Goal: Task Accomplishment & Management: Manage account settings

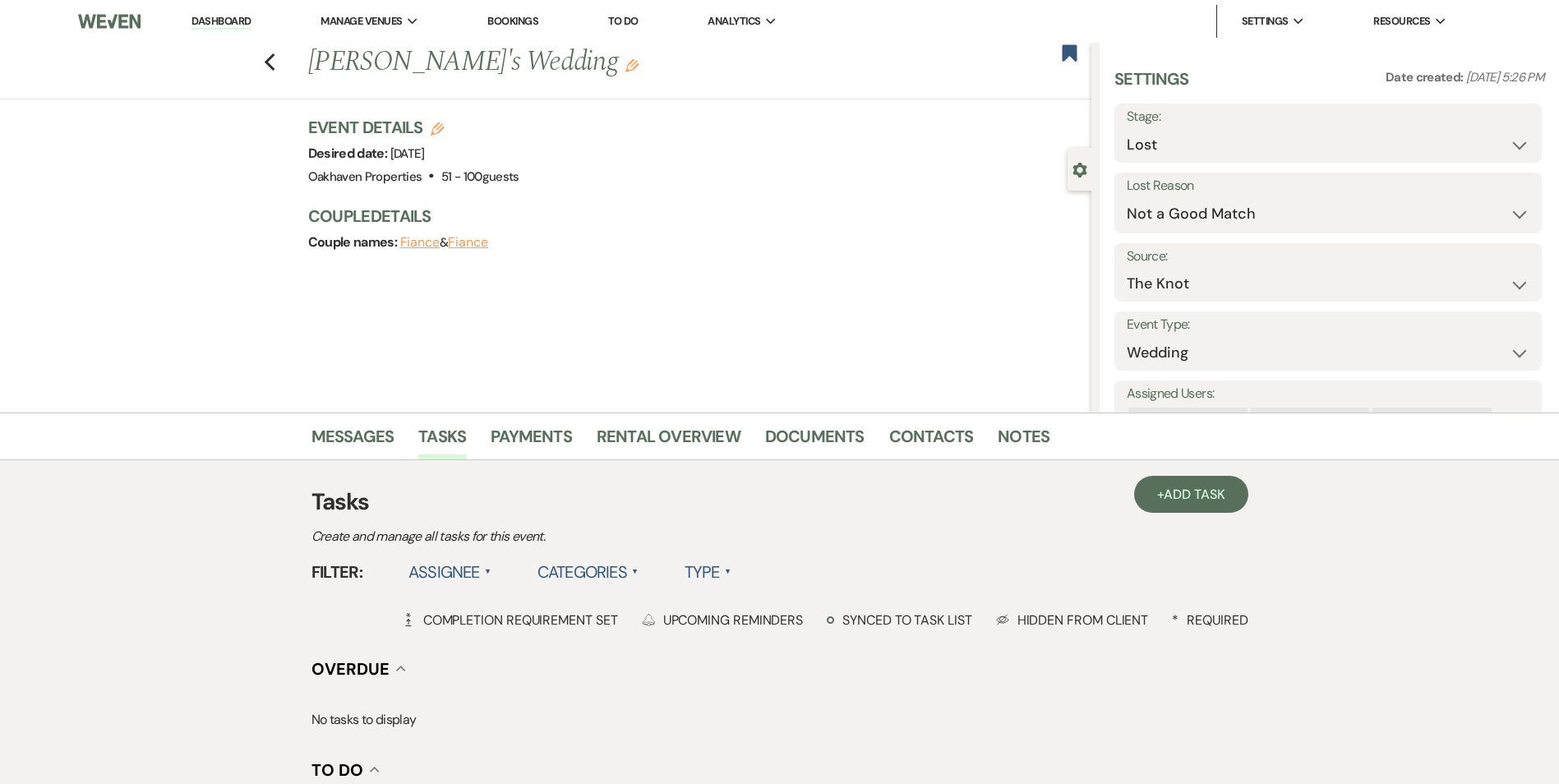
click at [245, 21] on link "Dashboard" at bounding box center [220, 22] width 59 height 16
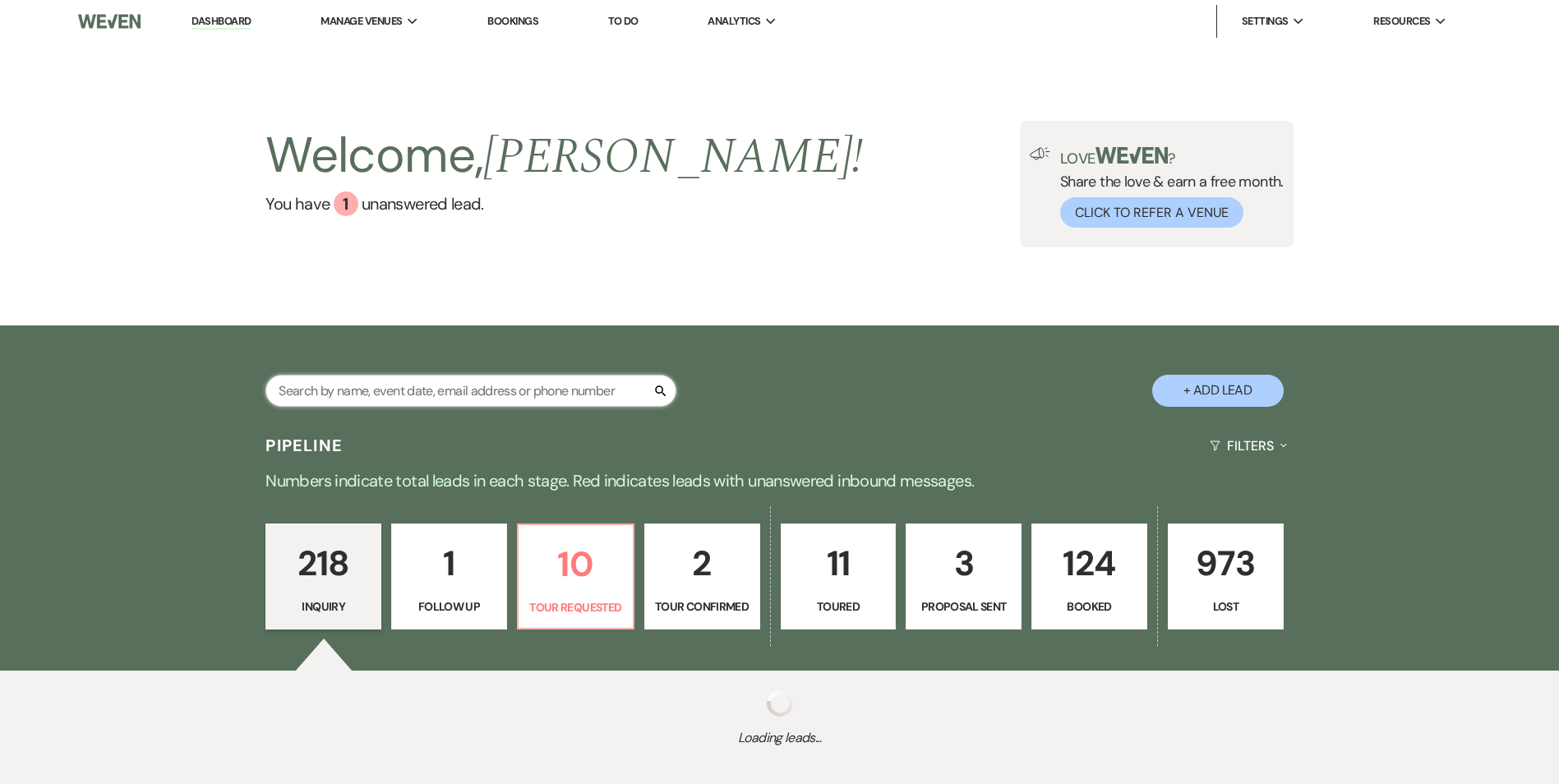
click at [477, 401] on input "text" at bounding box center [471, 391] width 411 height 32
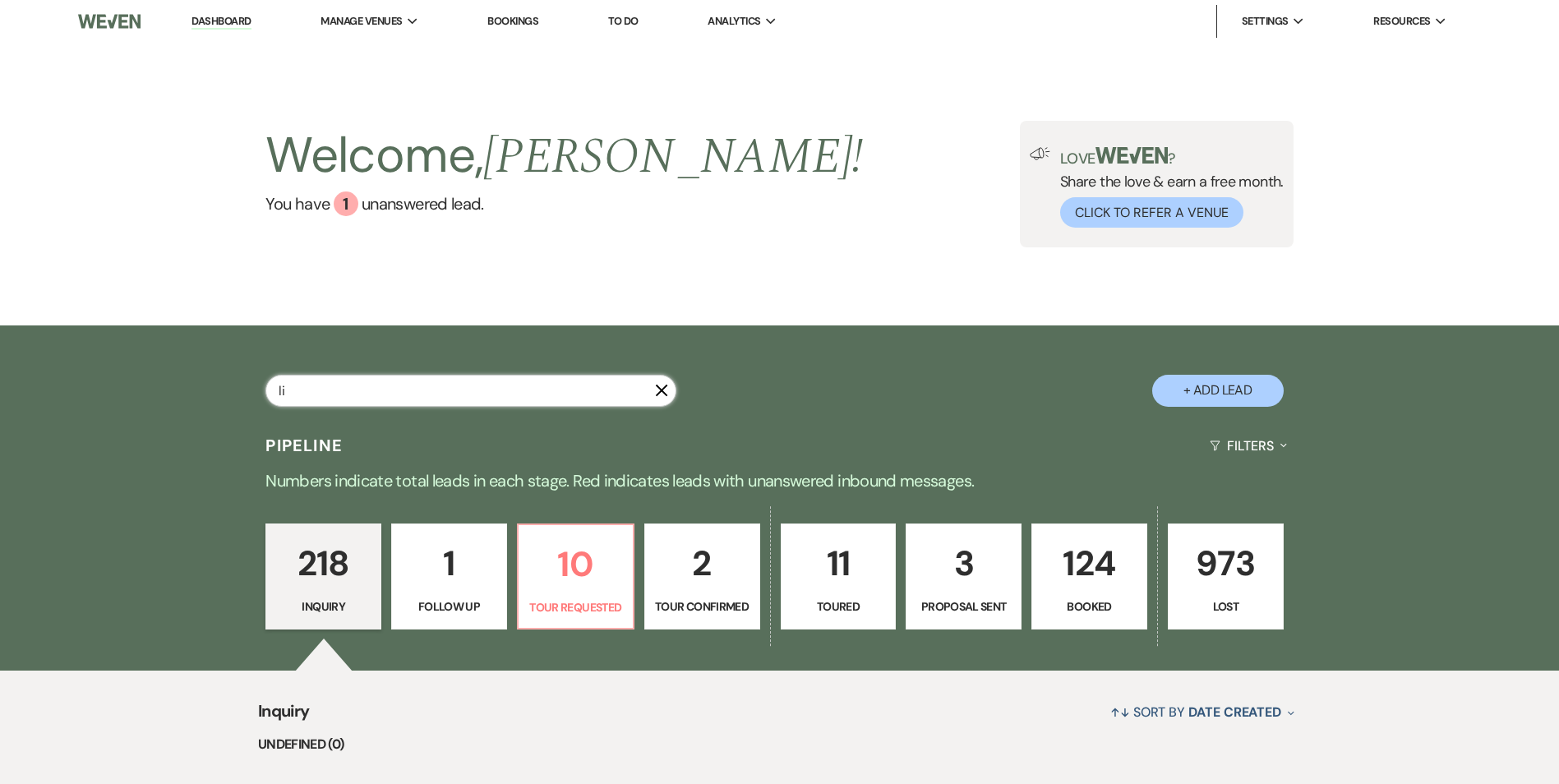
type input "[PERSON_NAME]"
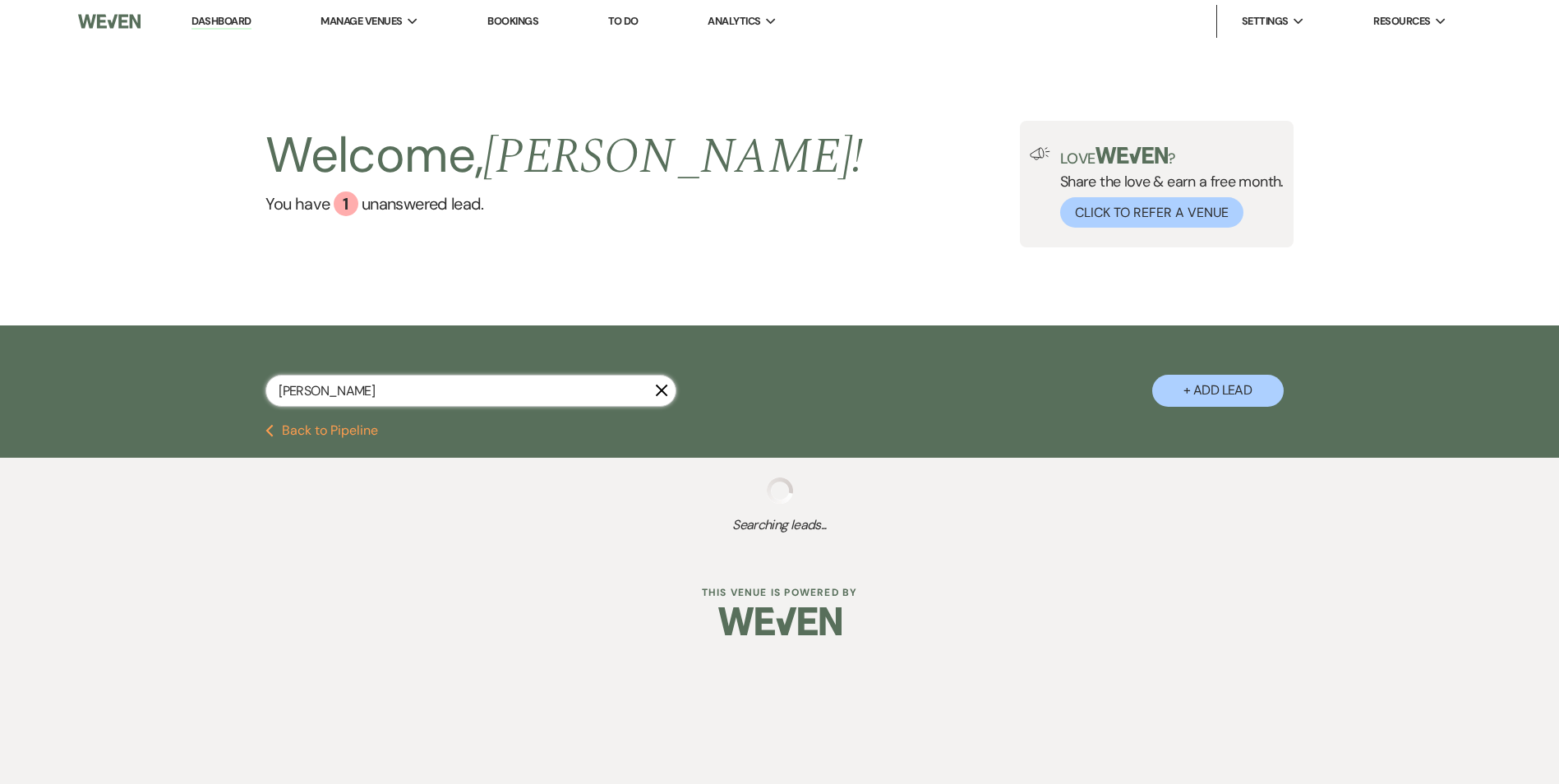
select select "8"
select select "6"
select select "8"
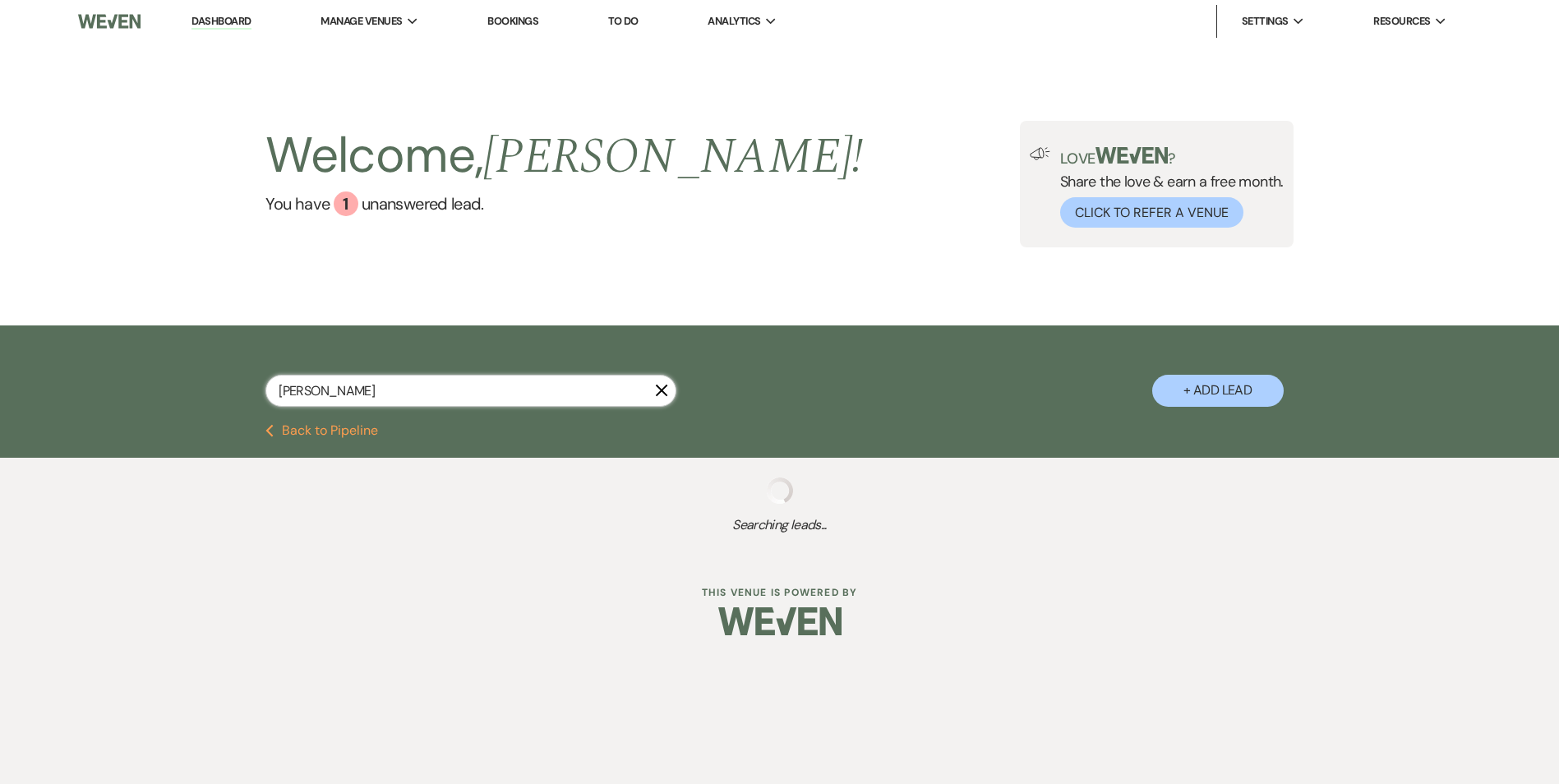
select select "6"
select select "8"
select select "3"
select select "8"
select select "5"
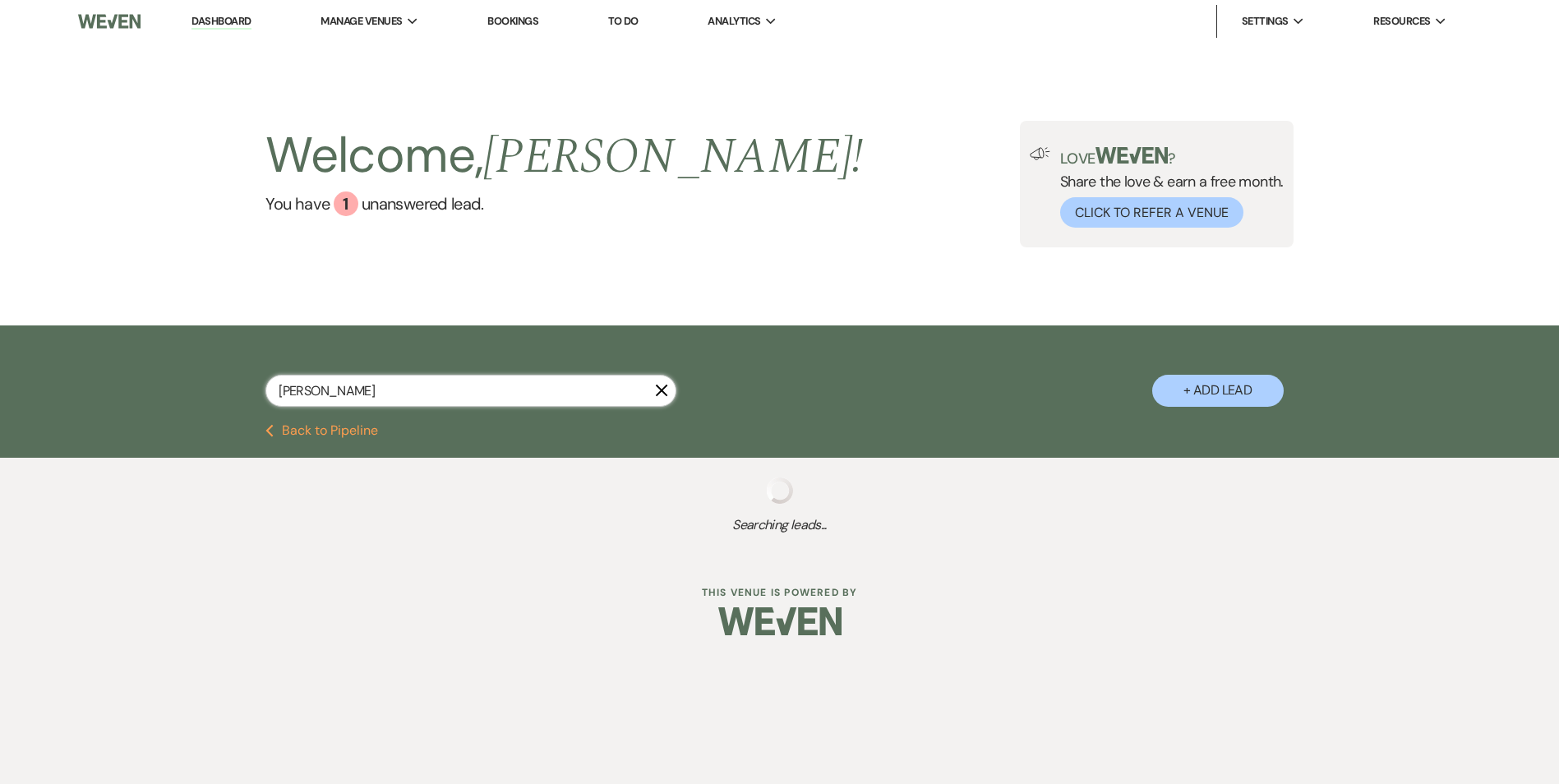
select select "8"
select select "1"
select select "8"
select select "6"
select select "8"
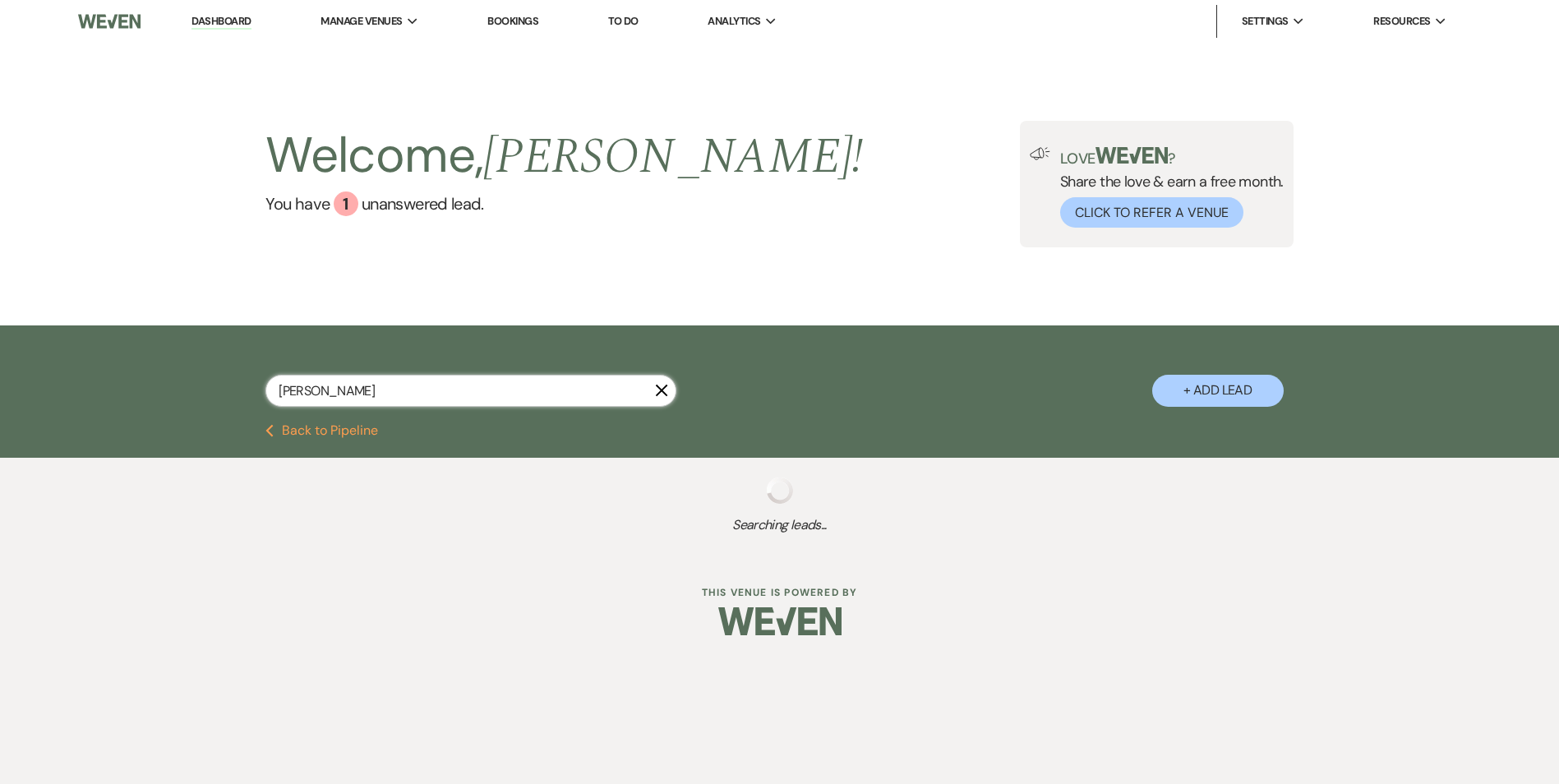
select select "5"
select select "8"
select select "5"
select select "8"
select select "6"
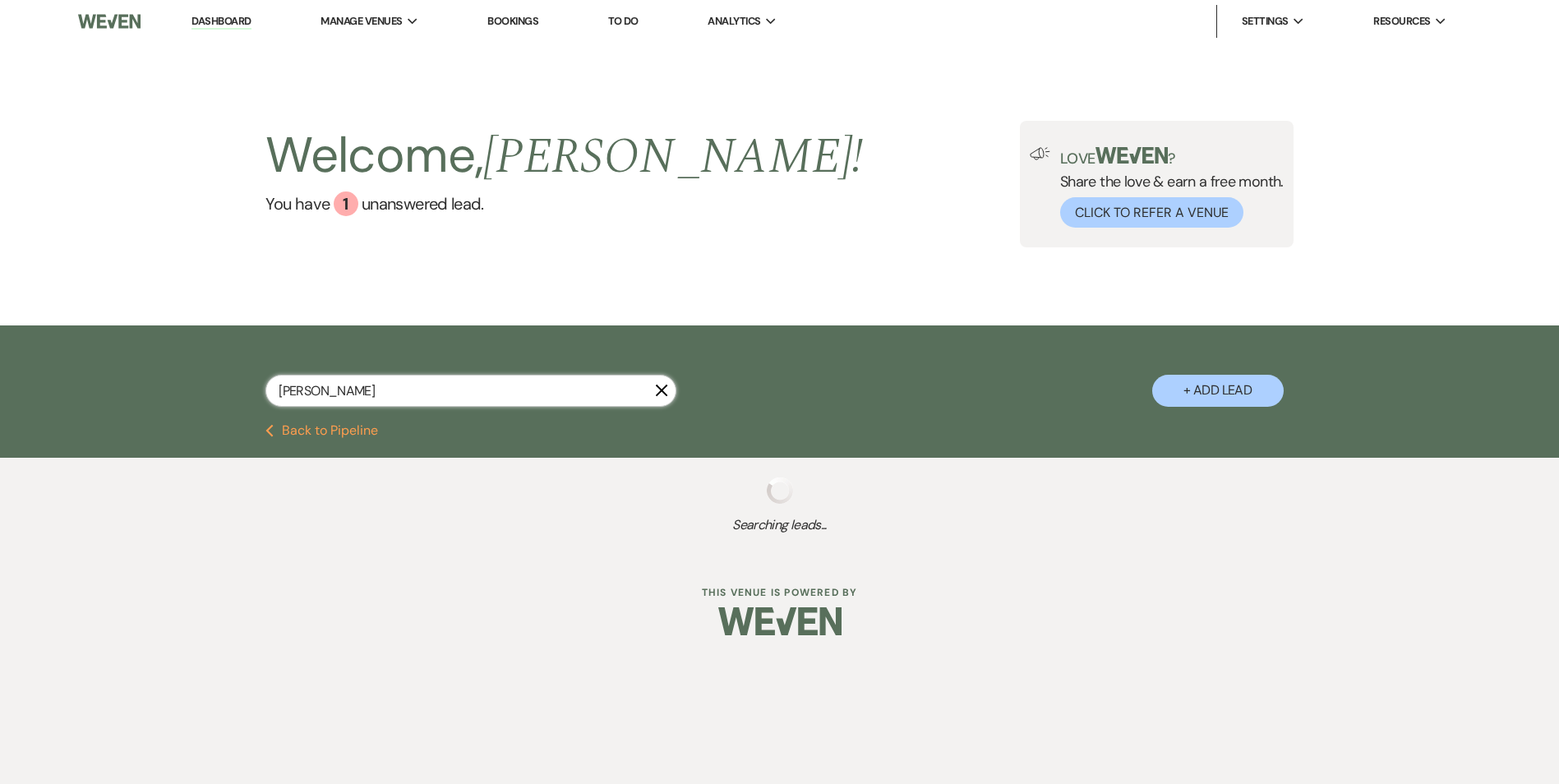
select select "8"
select select "6"
select select "8"
select select "3"
select select "8"
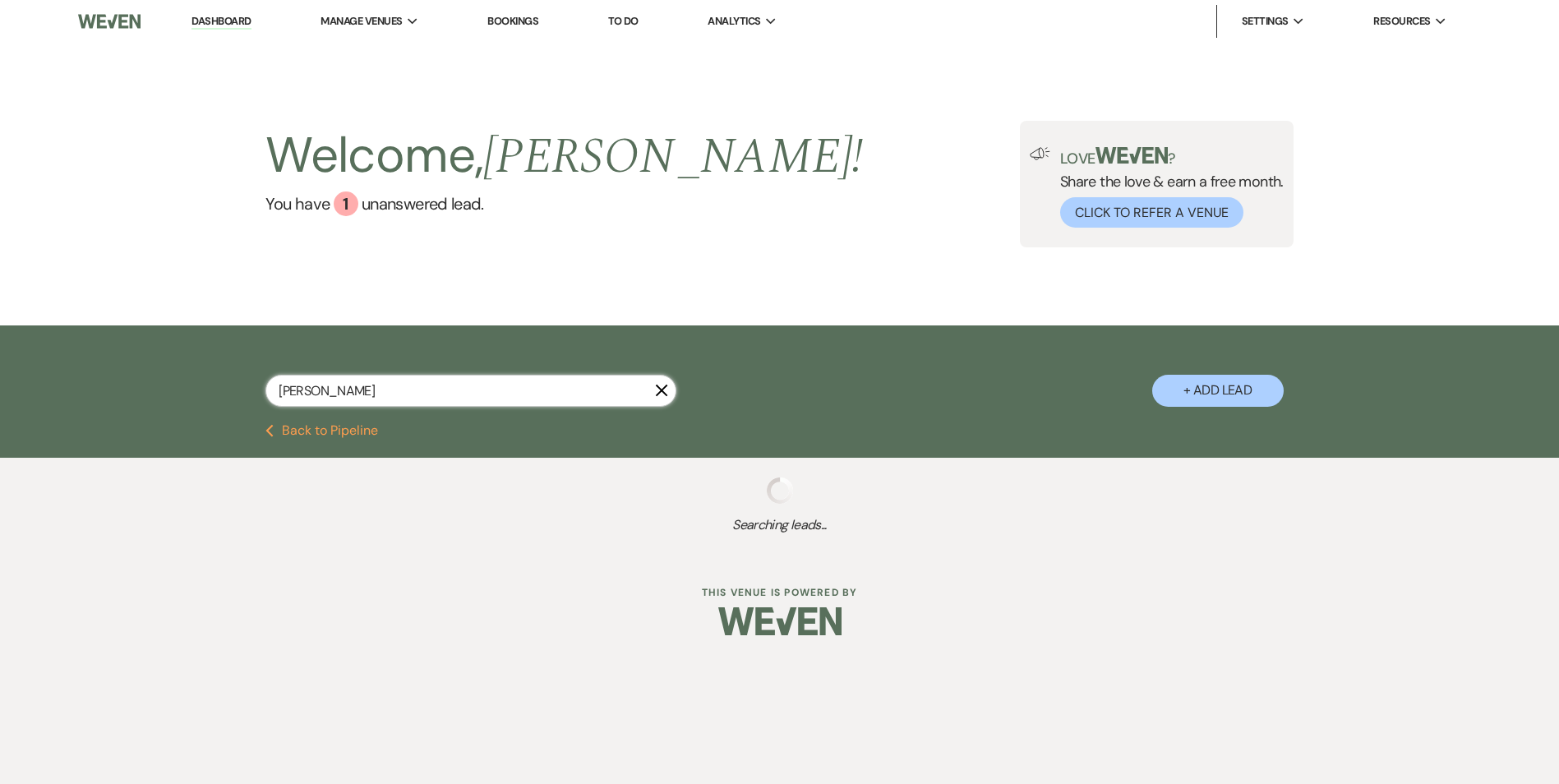
select select "6"
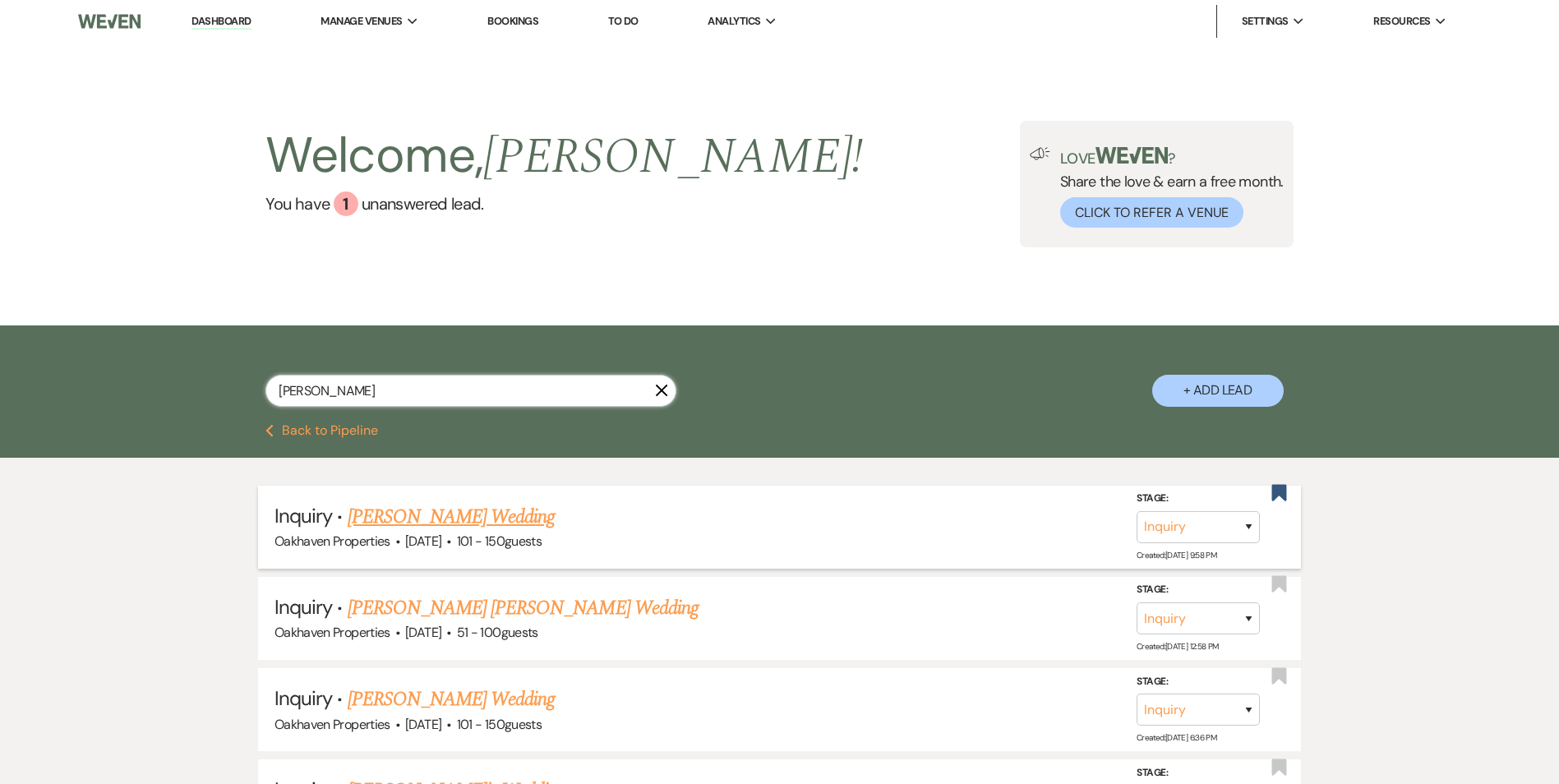
type input "[PERSON_NAME]"
click at [483, 514] on link "[PERSON_NAME] Wedding" at bounding box center [451, 516] width 208 height 29
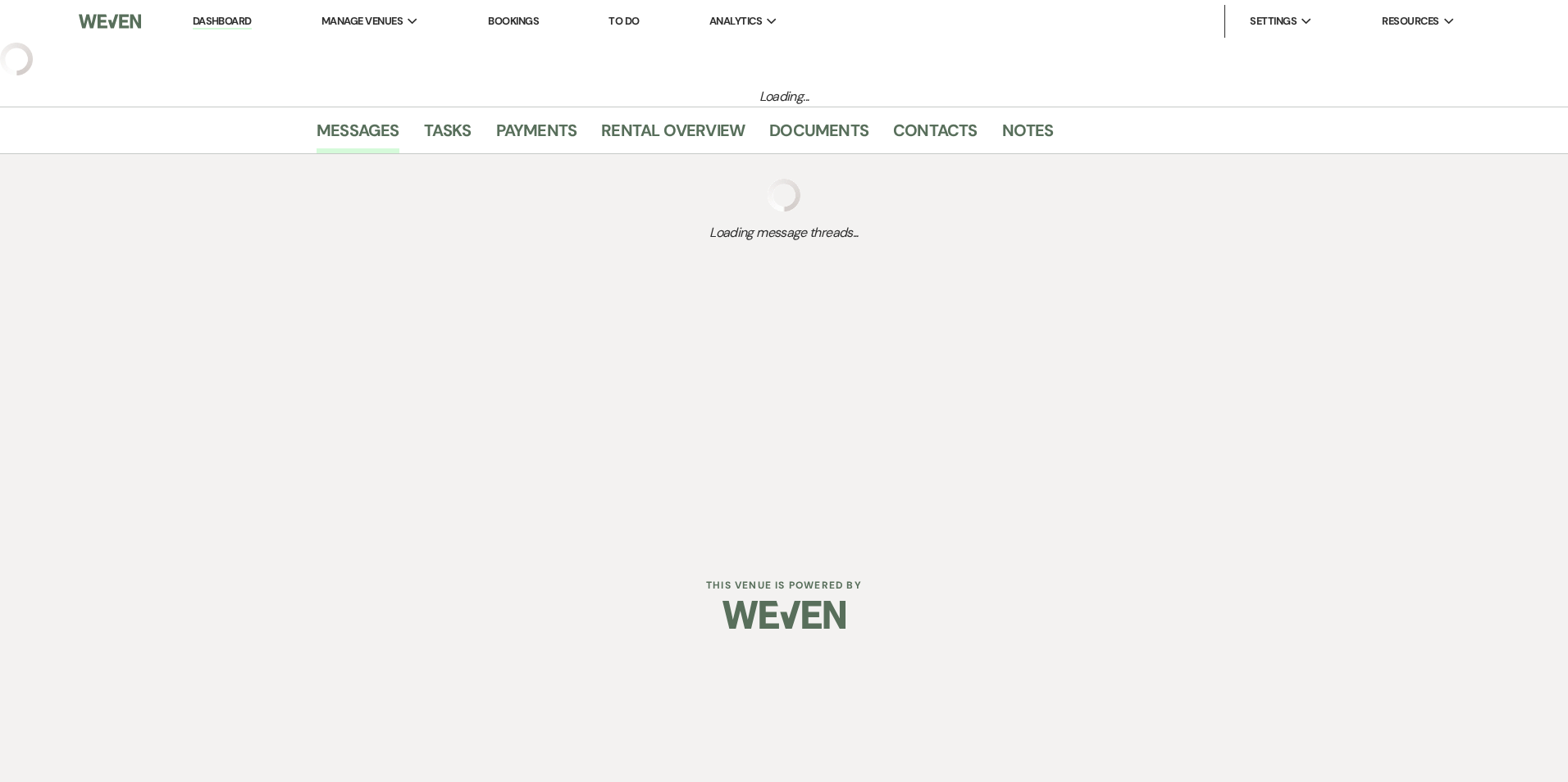
select select "2"
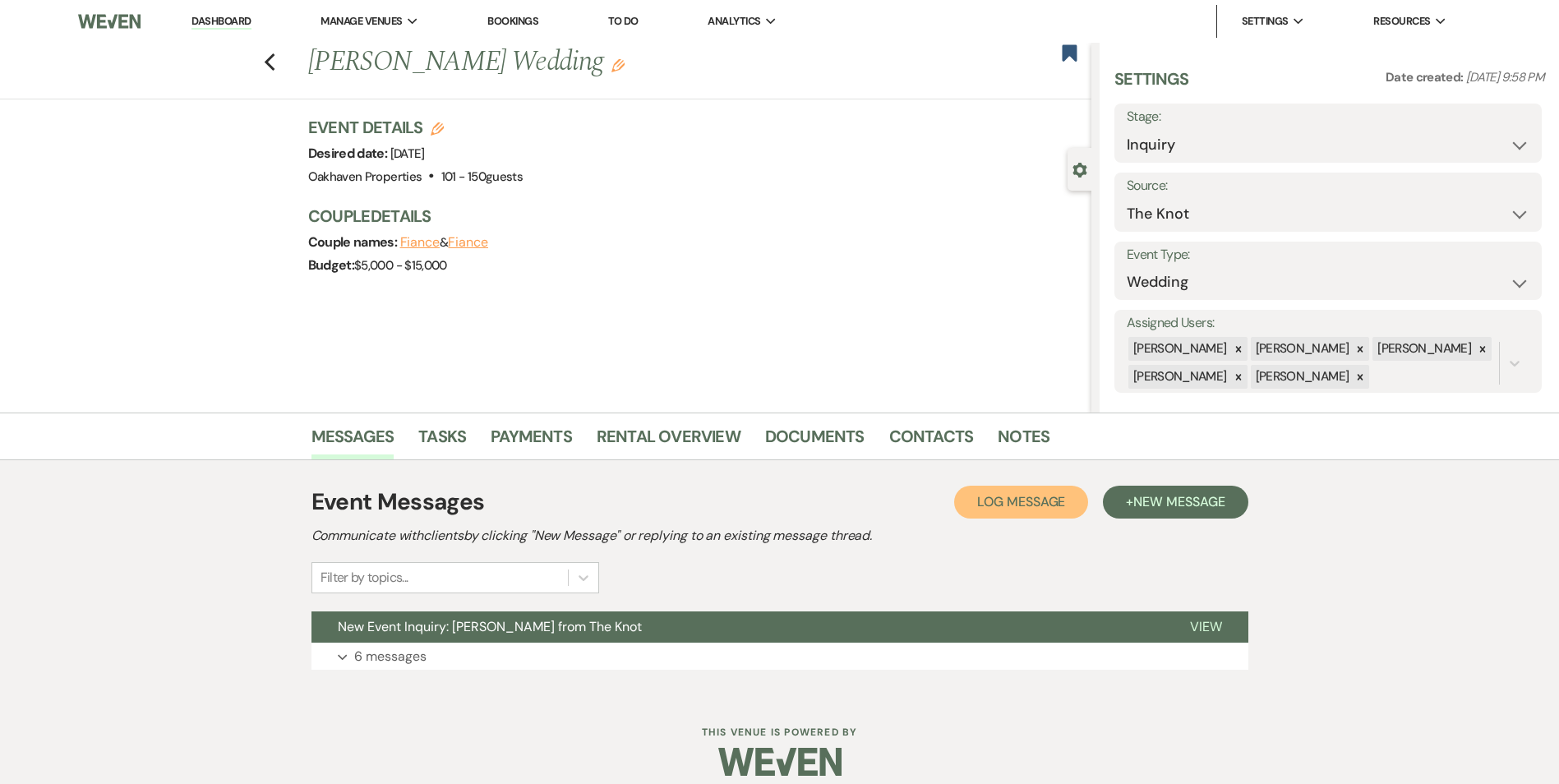
click at [1009, 502] on span "Log Message" at bounding box center [1020, 502] width 88 height 18
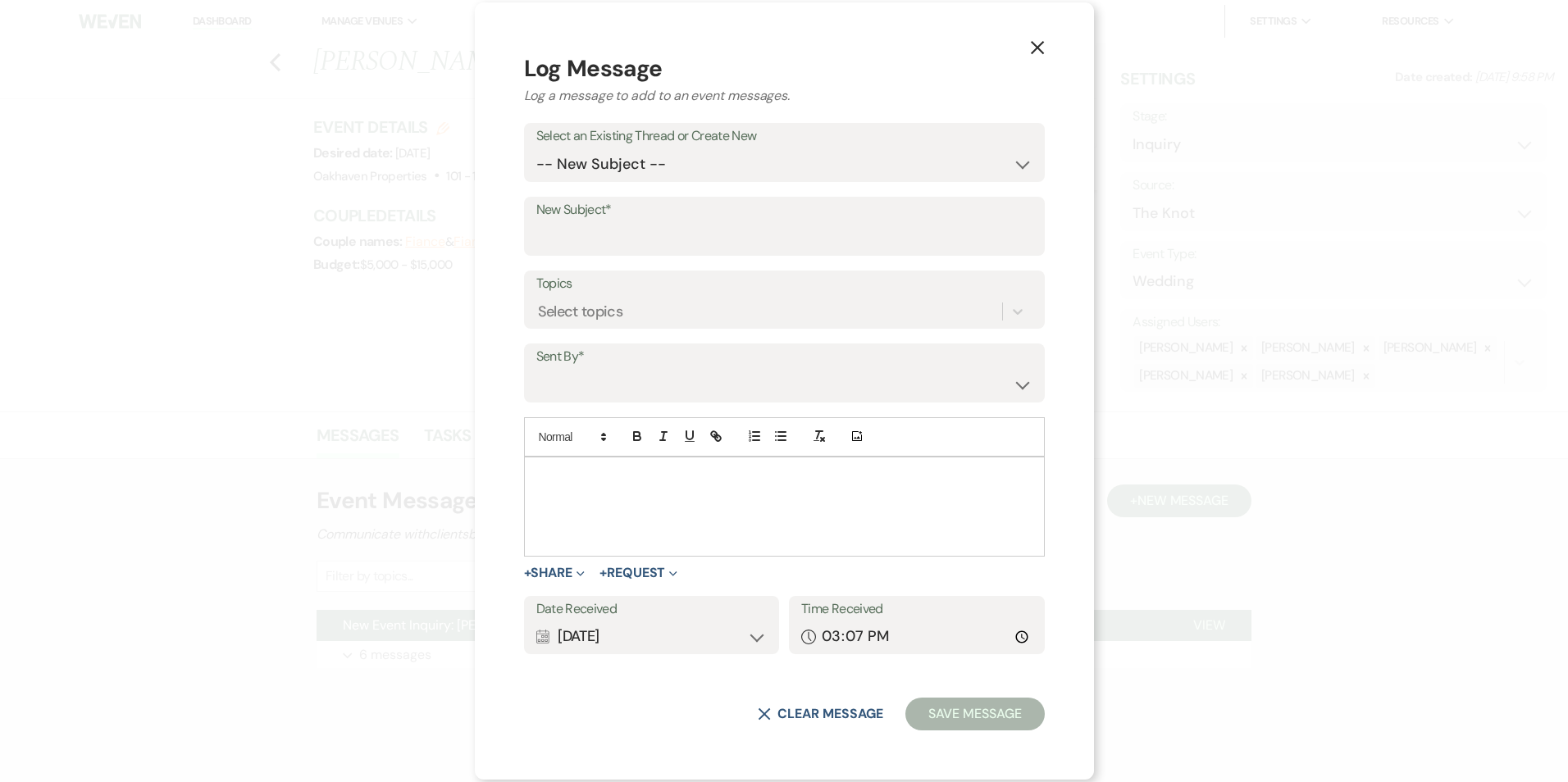
click at [627, 493] on div at bounding box center [784, 506] width 519 height 98
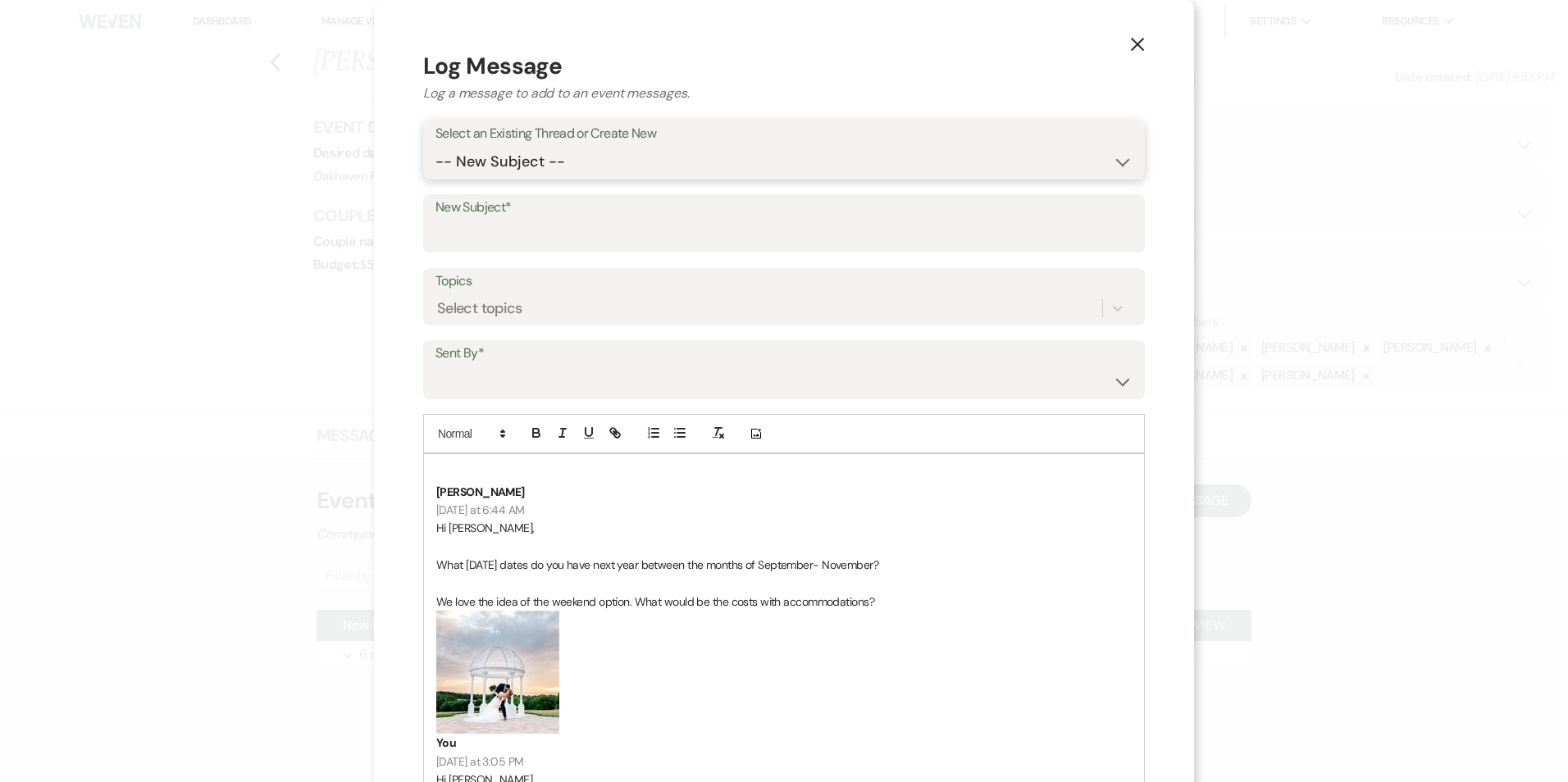
click at [527, 171] on select "-- New Subject -- New Event Inquiry: [PERSON_NAME] from The Knot" at bounding box center [784, 162] width 697 height 32
click at [436, 146] on select "-- New Subject -- New Event Inquiry: [PERSON_NAME] from The Knot" at bounding box center [784, 162] width 697 height 32
click at [524, 207] on label "New Subject*" at bounding box center [784, 207] width 697 height 24
click at [524, 219] on input "New Subject*" at bounding box center [784, 235] width 697 height 32
click at [529, 158] on select "-- New Subject -- New Event Inquiry: [PERSON_NAME] from The Knot" at bounding box center [784, 162] width 697 height 32
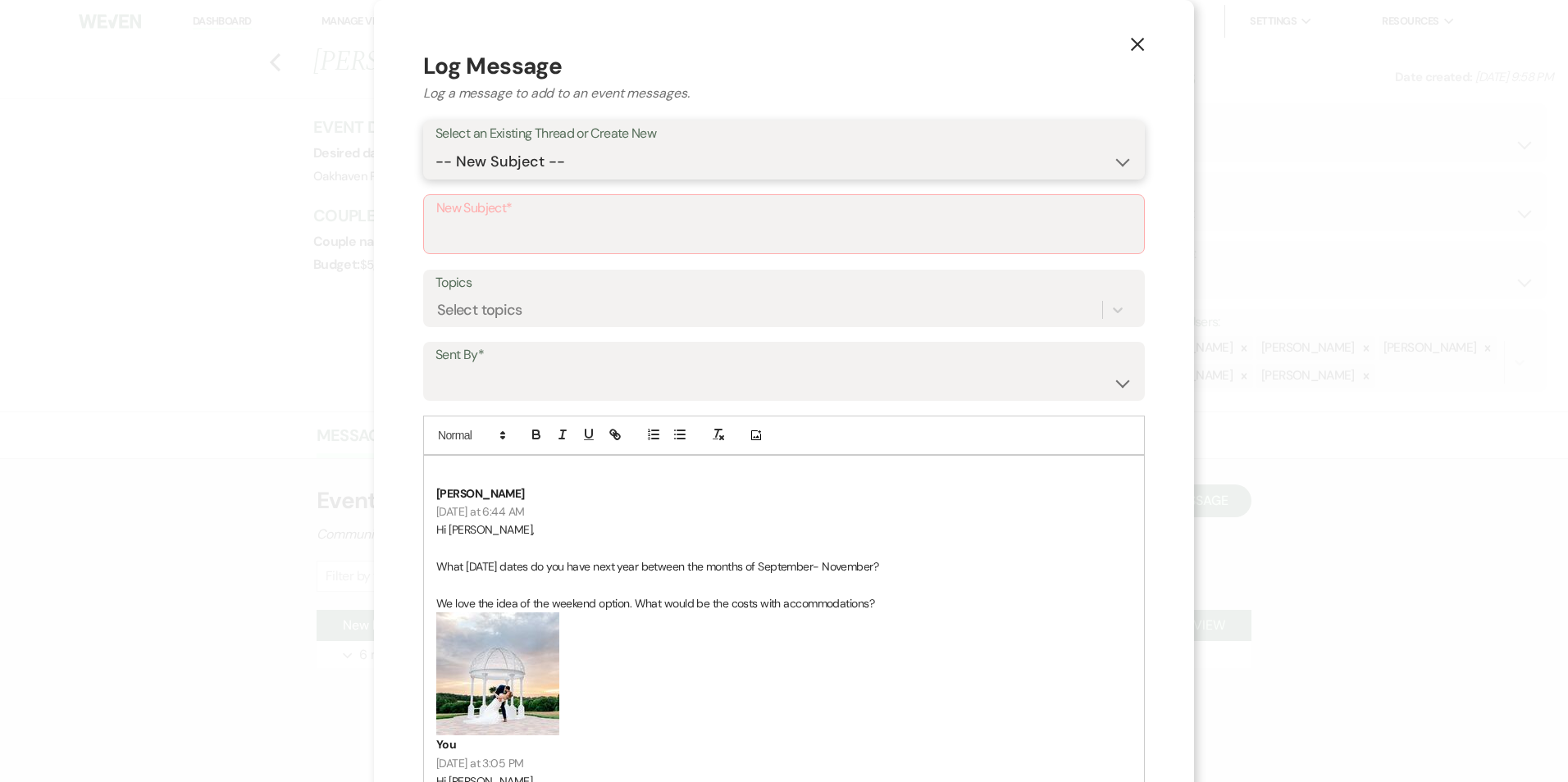
select select "463739"
click at [436, 146] on select "-- New Subject -- New Event Inquiry: [PERSON_NAME] from The Knot" at bounding box center [784, 162] width 697 height 32
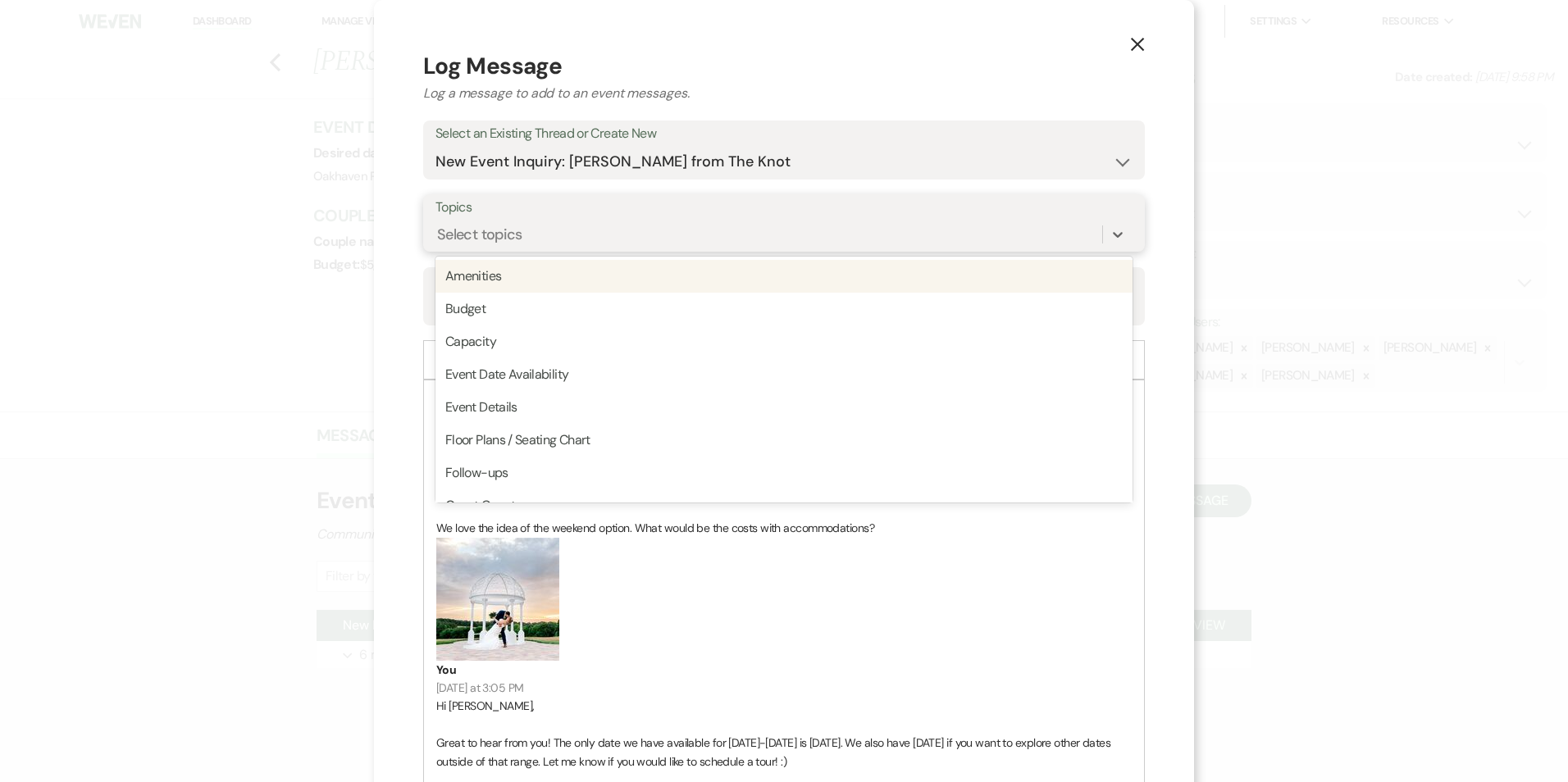
click at [517, 230] on div "Select topics" at bounding box center [769, 235] width 667 height 28
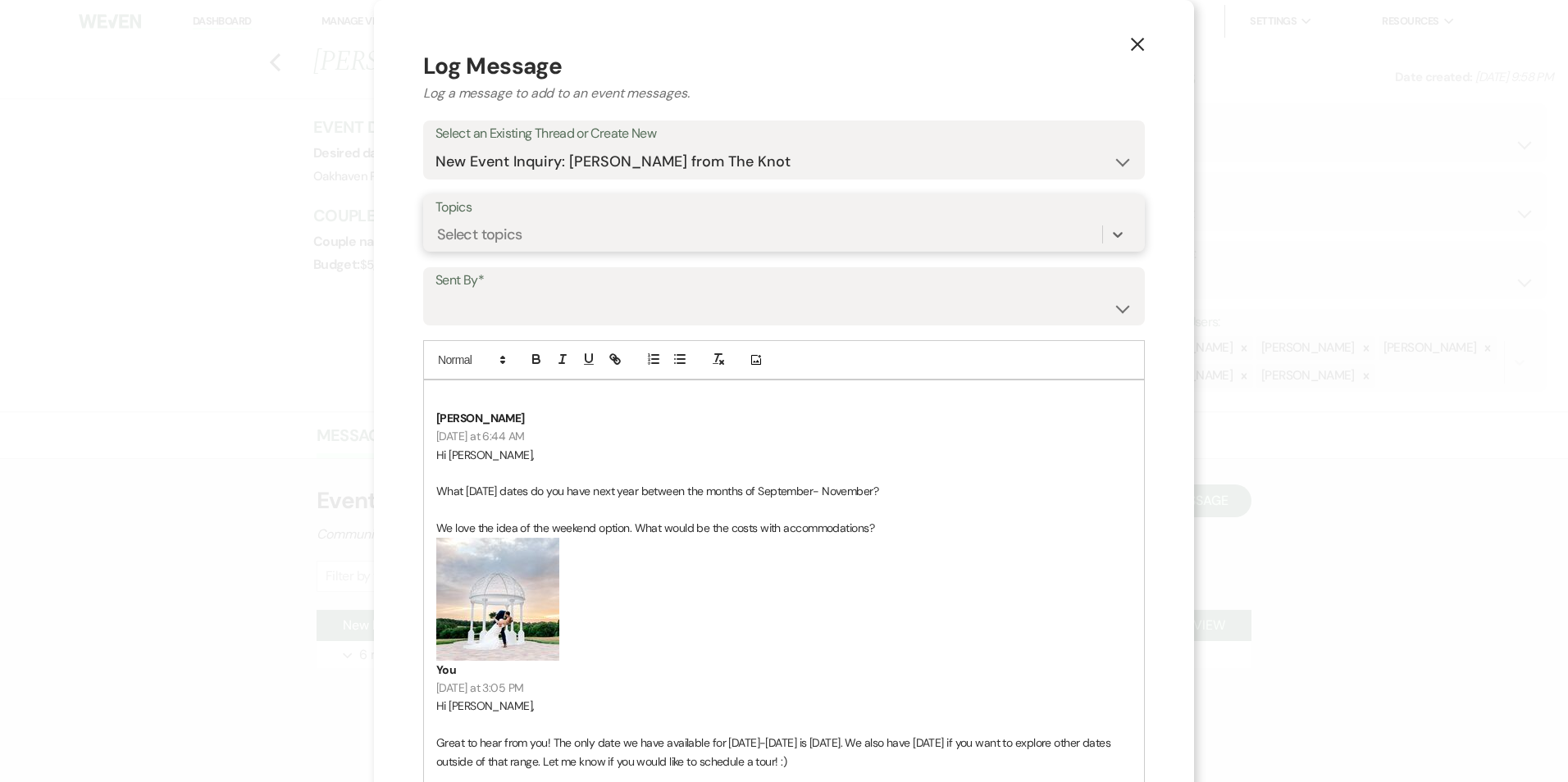
click at [517, 230] on div "Select topics" at bounding box center [769, 235] width 667 height 28
click at [512, 303] on select "[PERSON_NAME] ([EMAIL_ADDRESS][DOMAIN_NAME]) [PERSON_NAME] ([PERSON_NAME][EMAIL…" at bounding box center [784, 307] width 697 height 32
select select "user-127923"
click at [436, 291] on select "[PERSON_NAME] ([EMAIL_ADDRESS][DOMAIN_NAME]) [PERSON_NAME] ([PERSON_NAME][EMAIL…" at bounding box center [784, 307] width 697 height 32
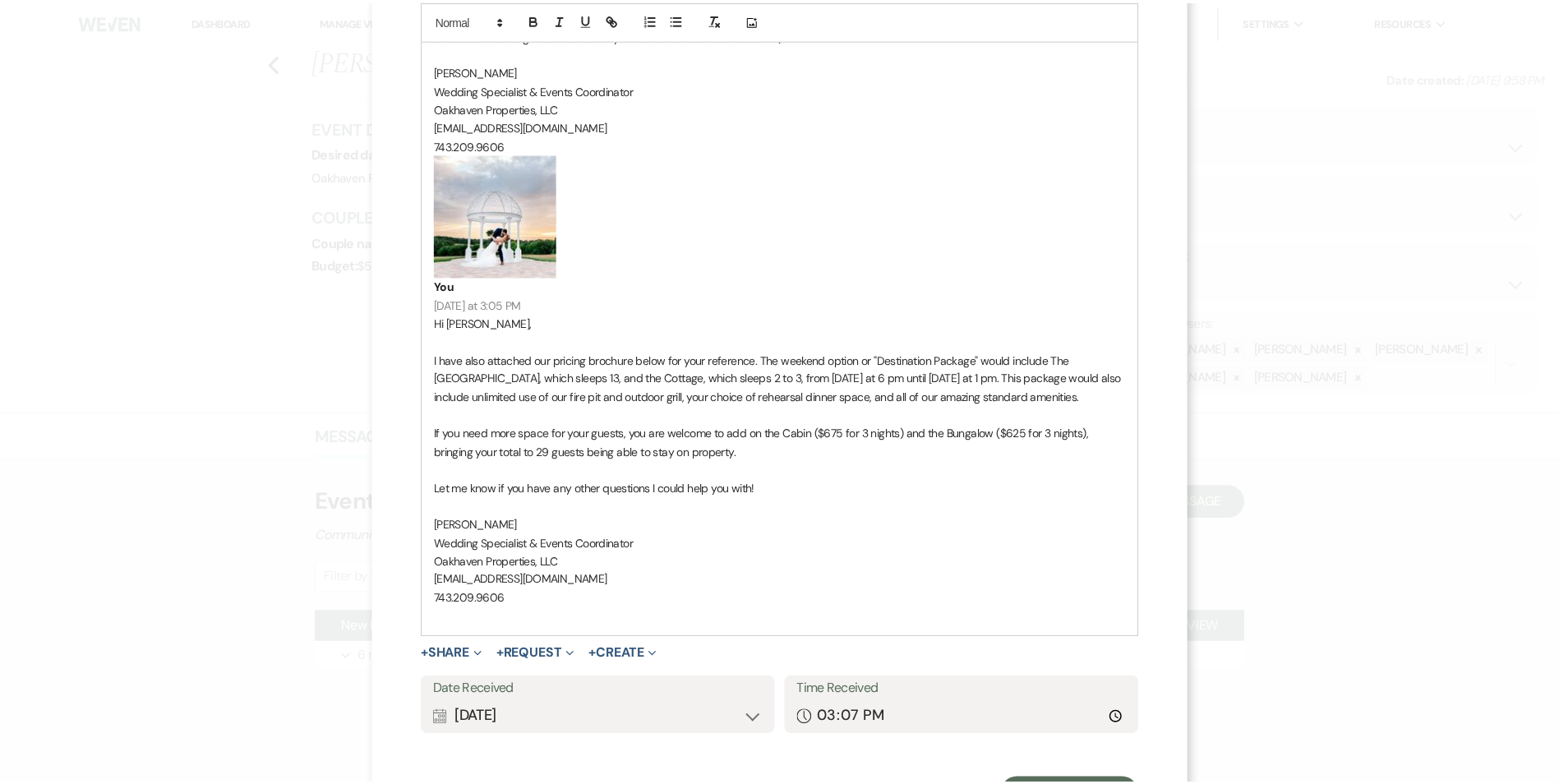
scroll to position [807, 0]
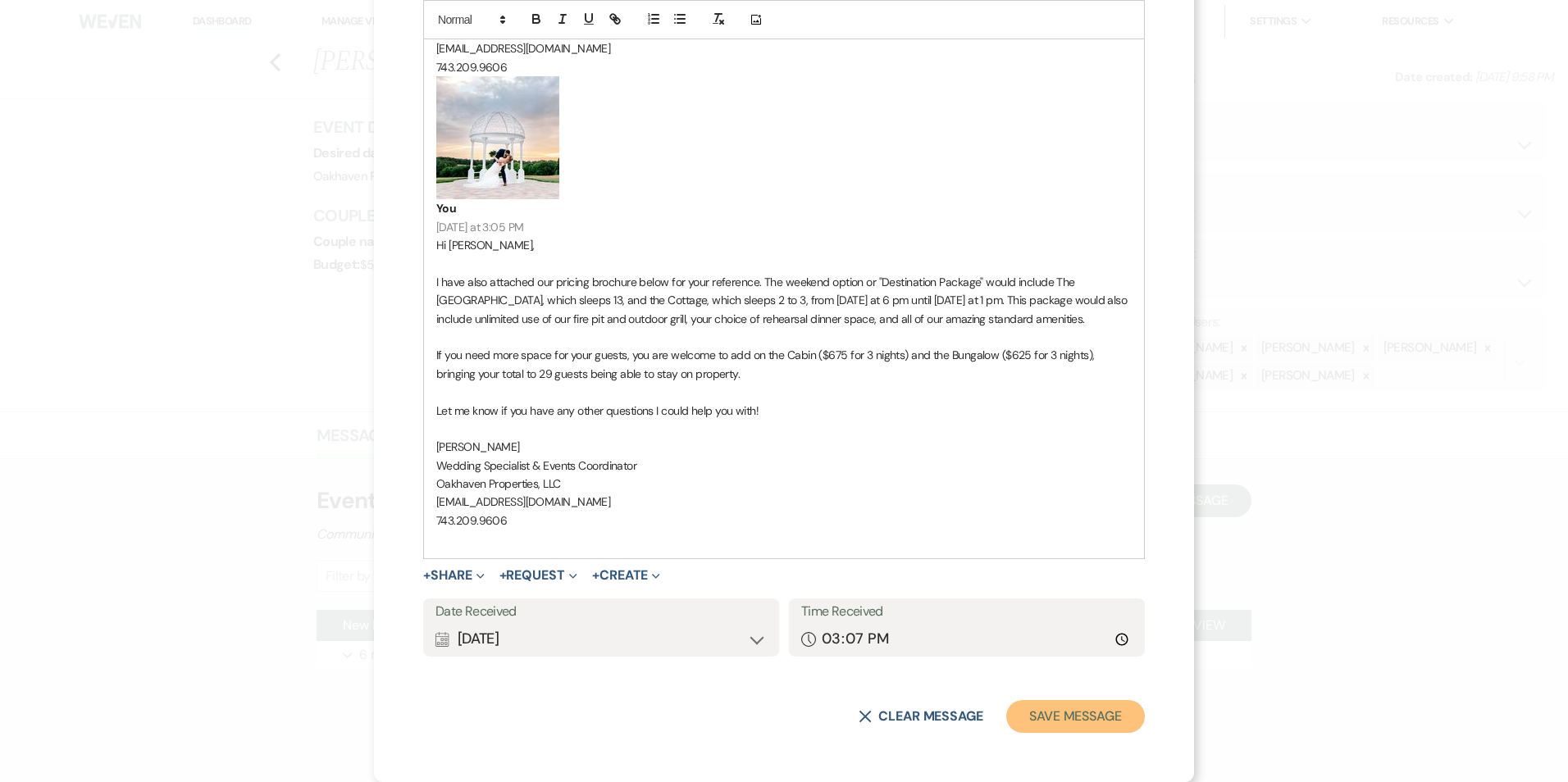
click at [1073, 720] on button "Save Message" at bounding box center [1076, 716] width 138 height 32
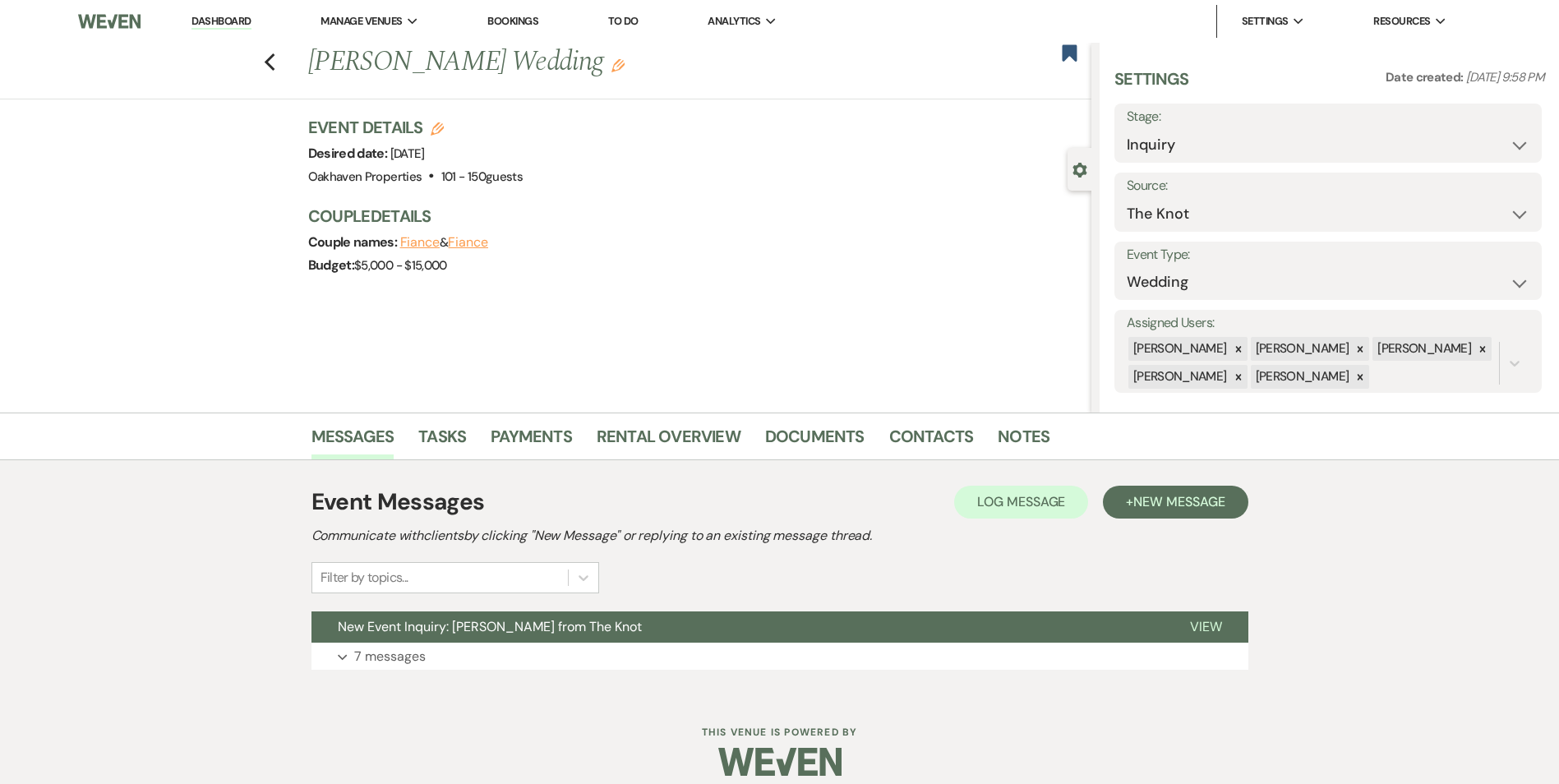
click at [924, 226] on h3 "Couple Details" at bounding box center [691, 216] width 767 height 23
click at [437, 438] on link "Tasks" at bounding box center [442, 441] width 48 height 36
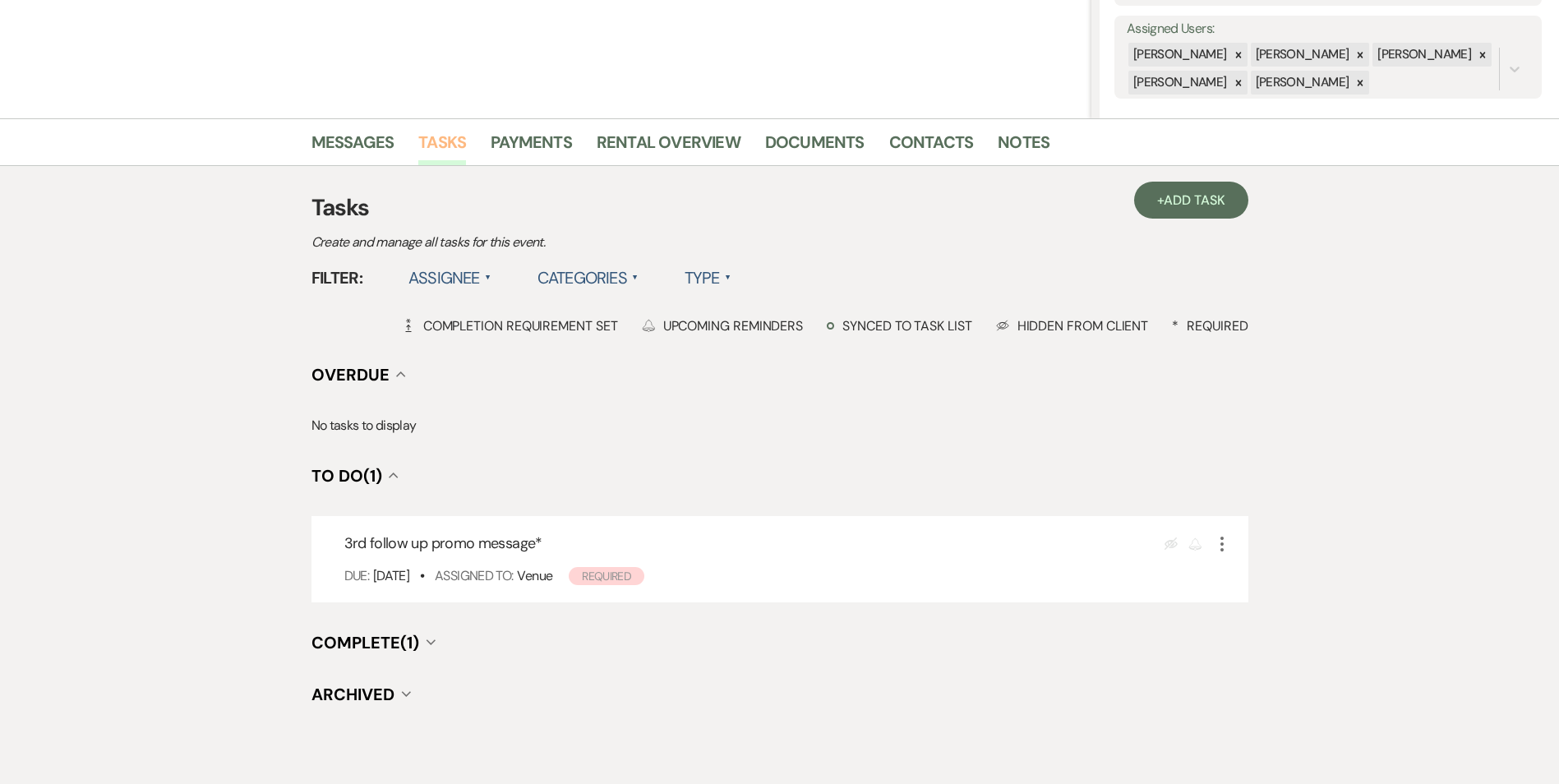
scroll to position [295, 0]
click at [1222, 549] on use "button" at bounding box center [1222, 544] width 3 height 15
click at [1242, 567] on link "Pencil Edit" at bounding box center [1291, 574] width 158 height 25
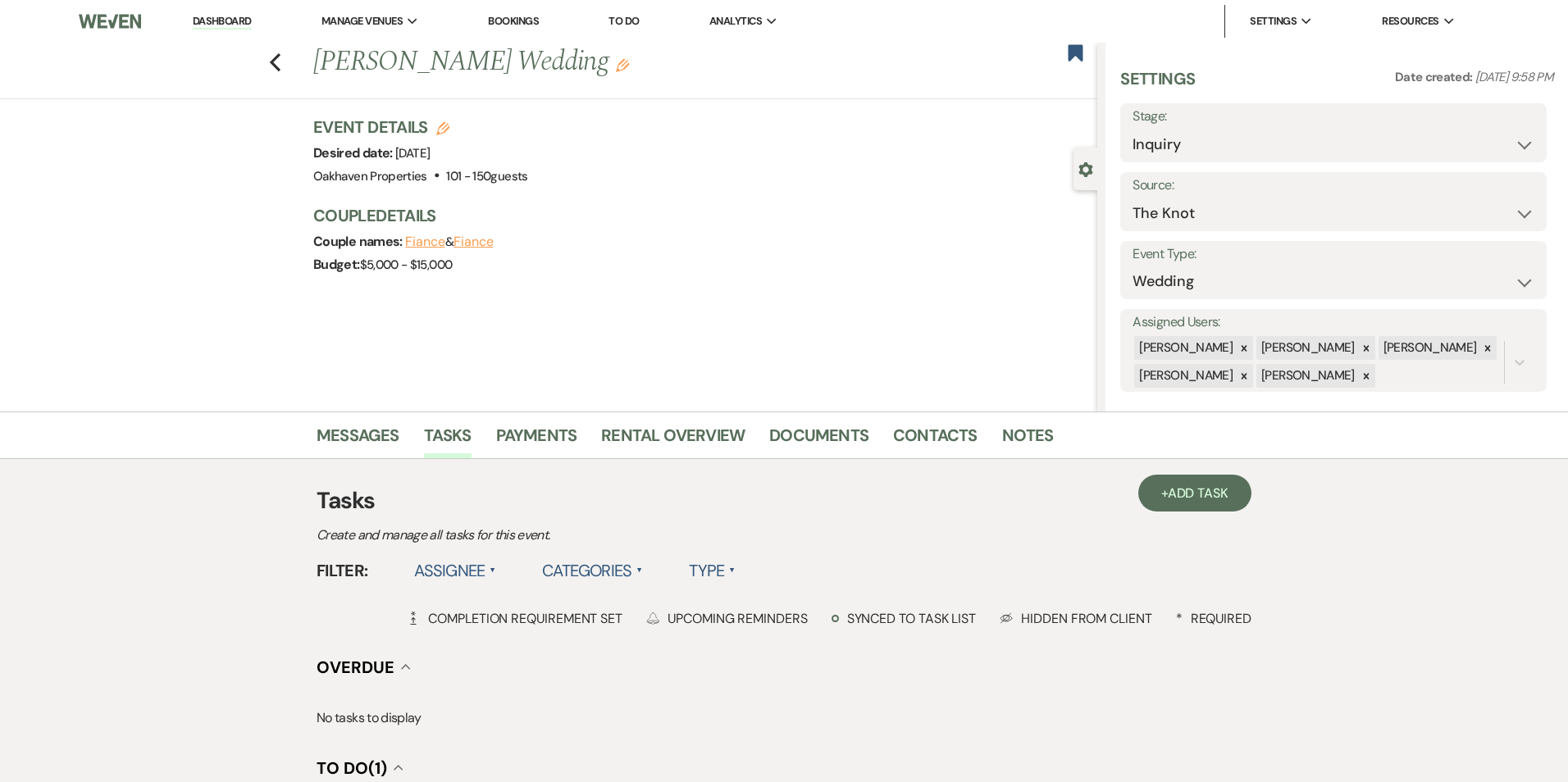
select select "true"
select select "31"
select select "venueHost"
select select "host"
select select "onDueDate"
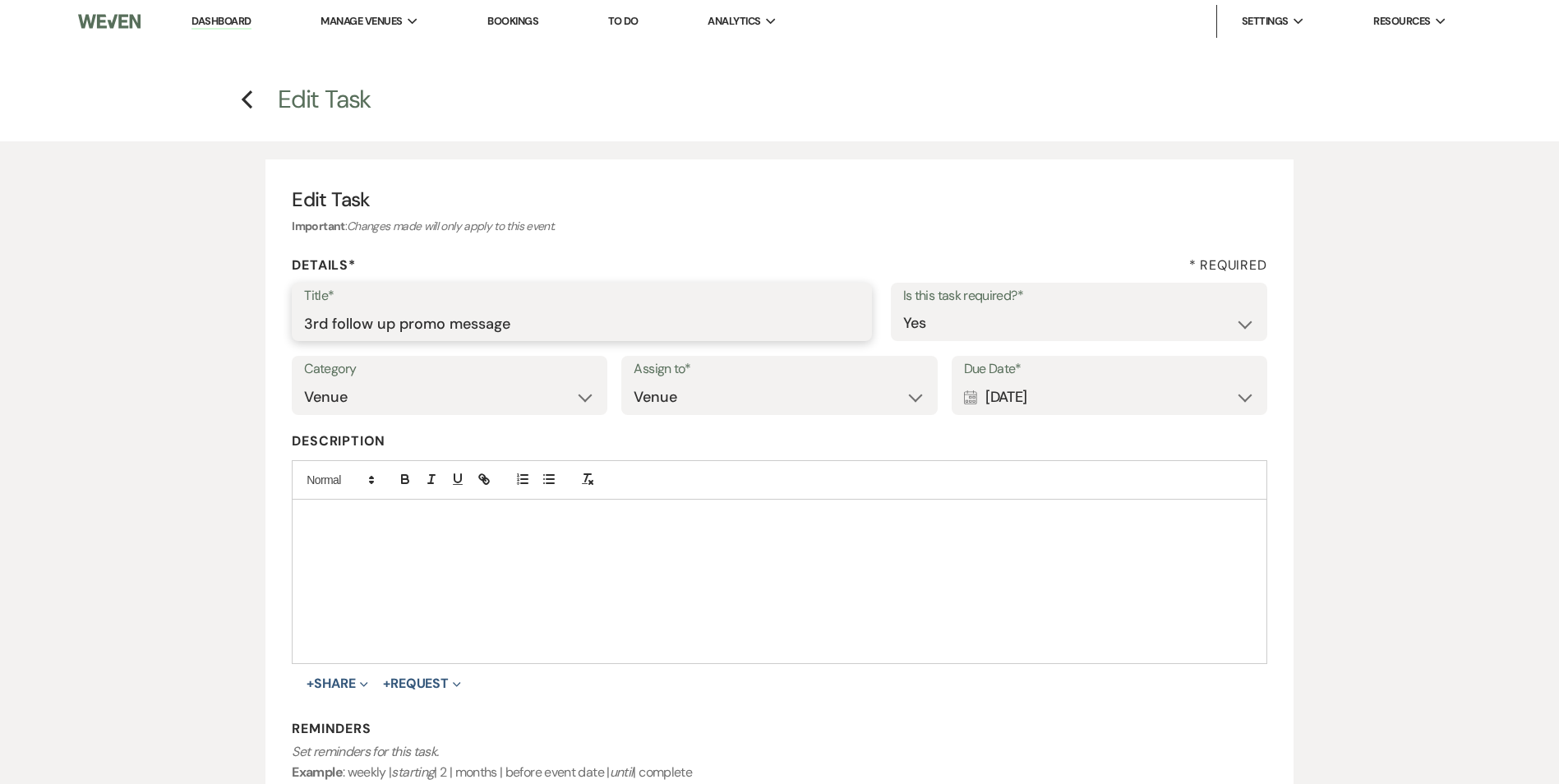
drag, startPoint x: 543, startPoint y: 331, endPoint x: 264, endPoint y: 314, distance: 279.5
click at [264, 314] on div "Edit Task Important : Changes made will only apply to this event. Details* * Re…" at bounding box center [779, 569] width 1183 height 857
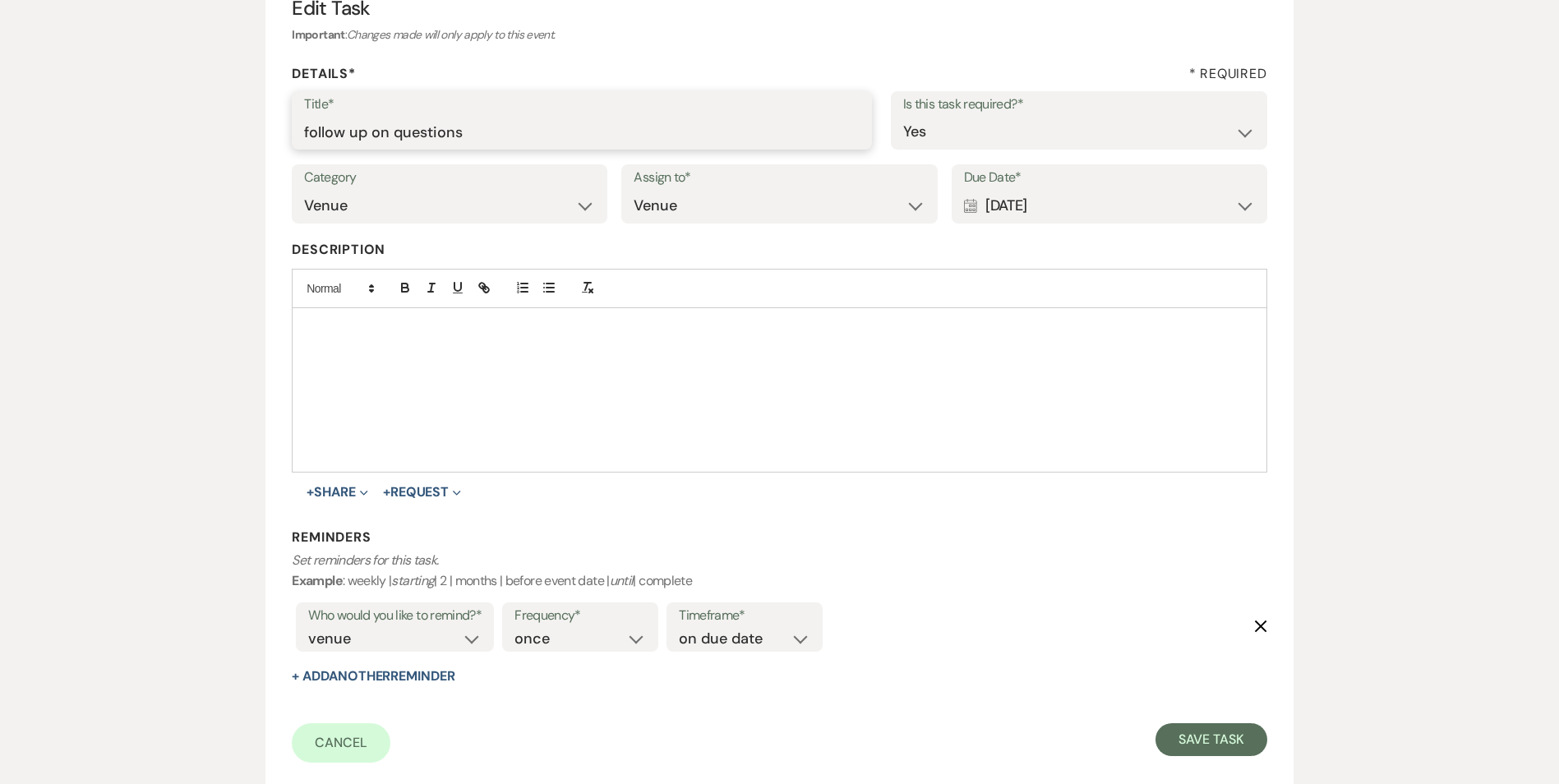
scroll to position [192, 0]
type input "follow up on questions"
click at [1177, 732] on button "Save Task" at bounding box center [1211, 738] width 111 height 33
select select "2"
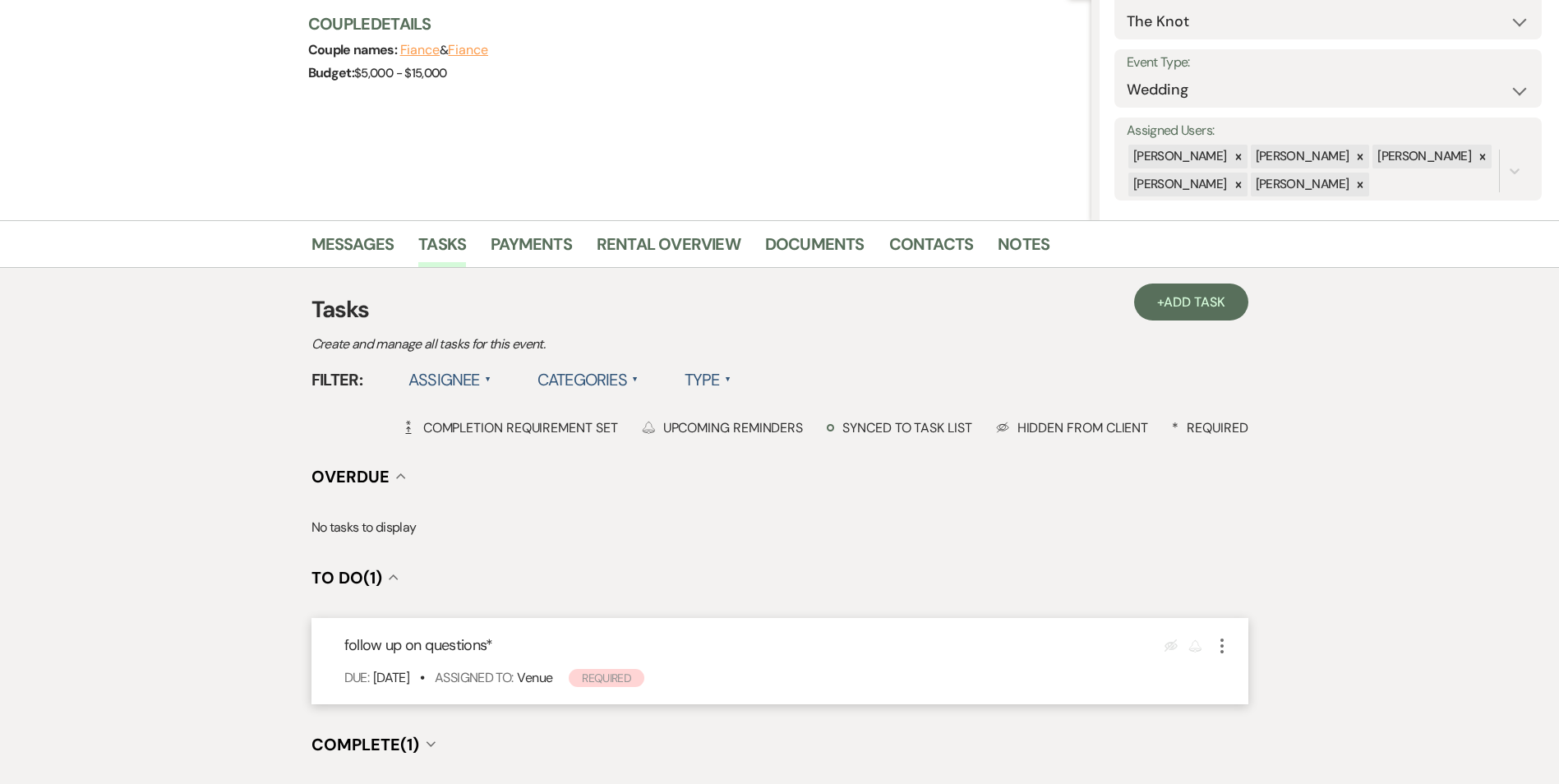
scroll to position [295, 0]
